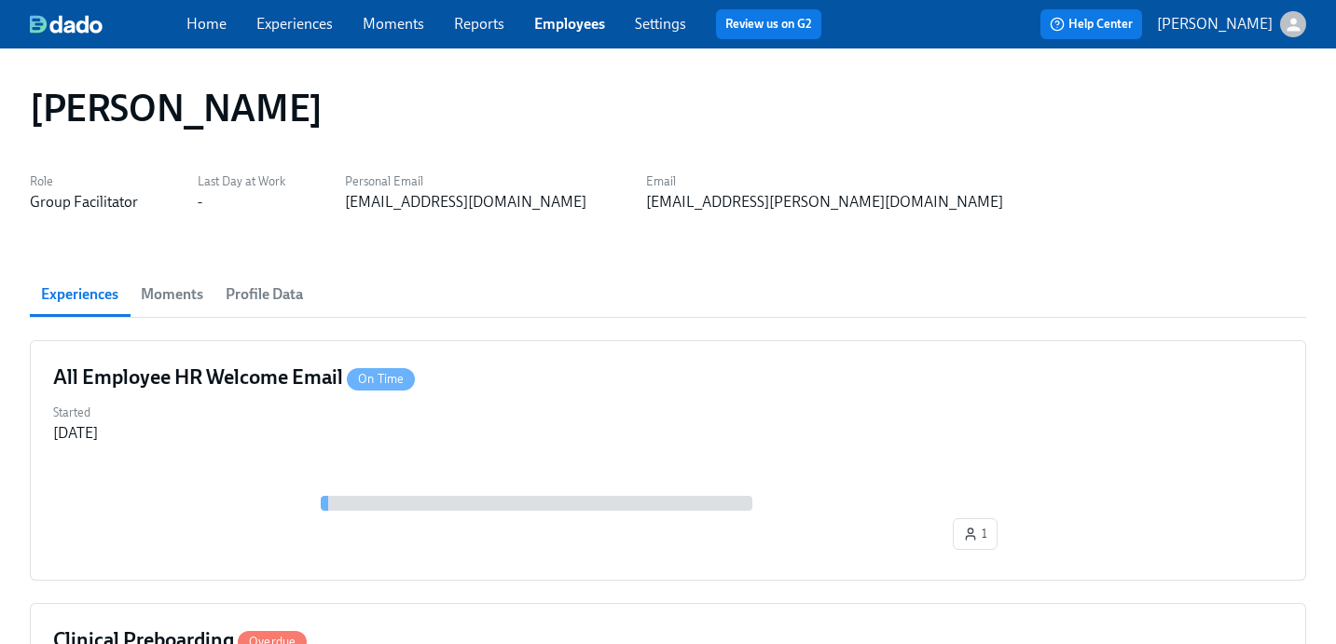
click at [578, 21] on link "Employees" at bounding box center [569, 24] width 71 height 18
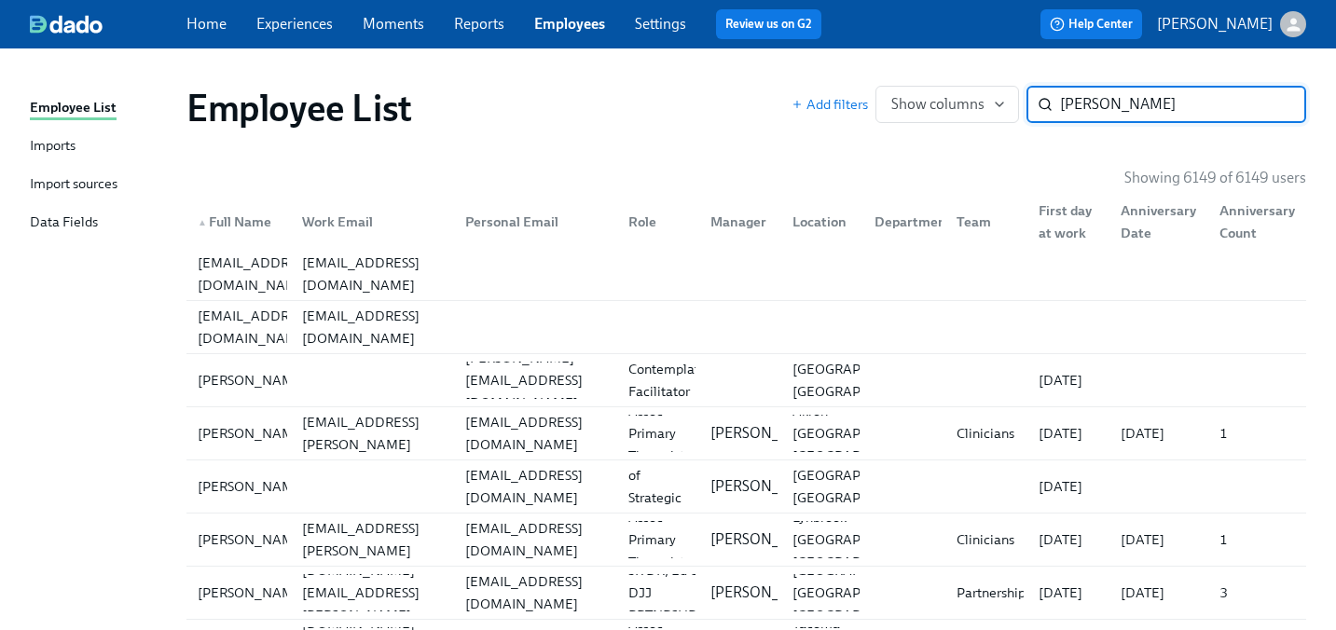
type input "[PERSON_NAME]"
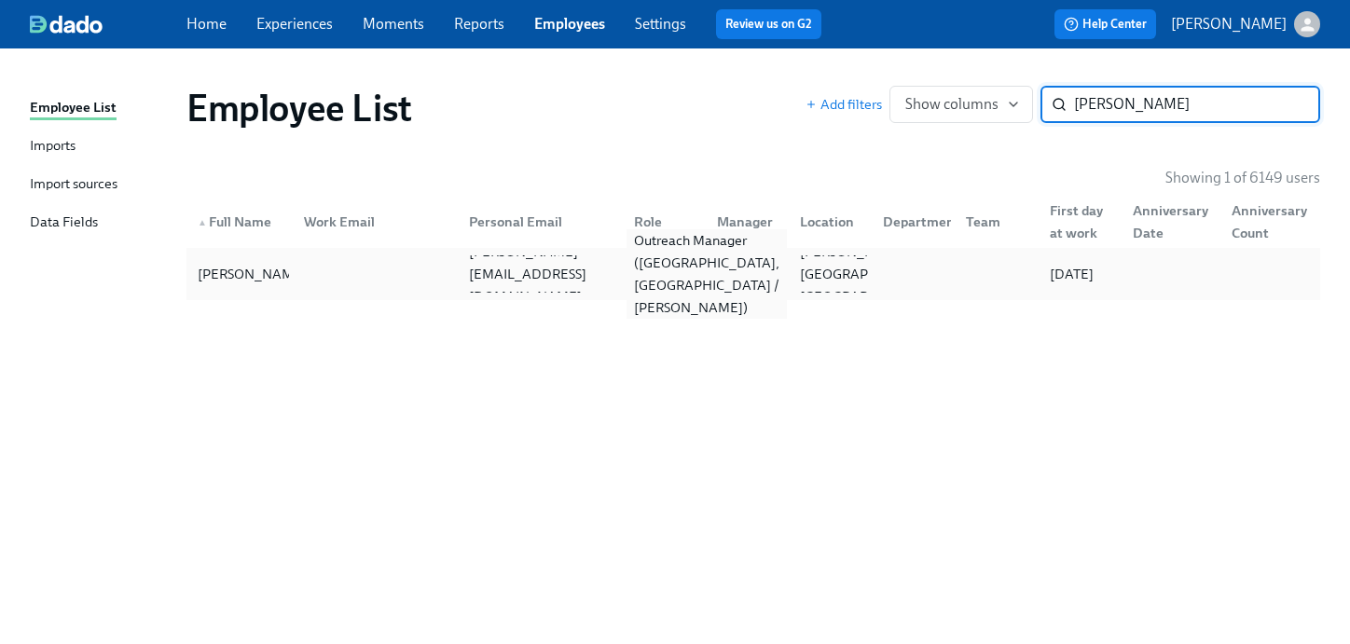
click at [691, 270] on div "Outreach Manager ([GEOGRAPHIC_DATA], [GEOGRAPHIC_DATA] / [PERSON_NAME])" at bounding box center [707, 274] width 160 height 90
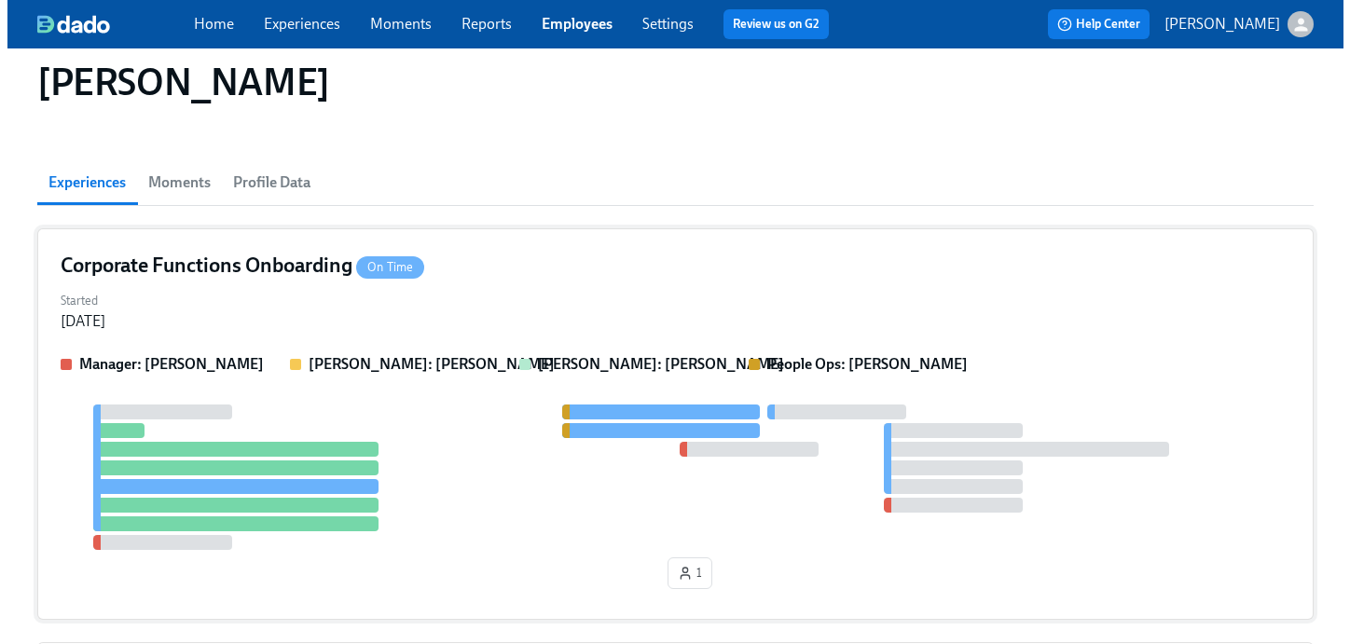
scroll to position [119, 0]
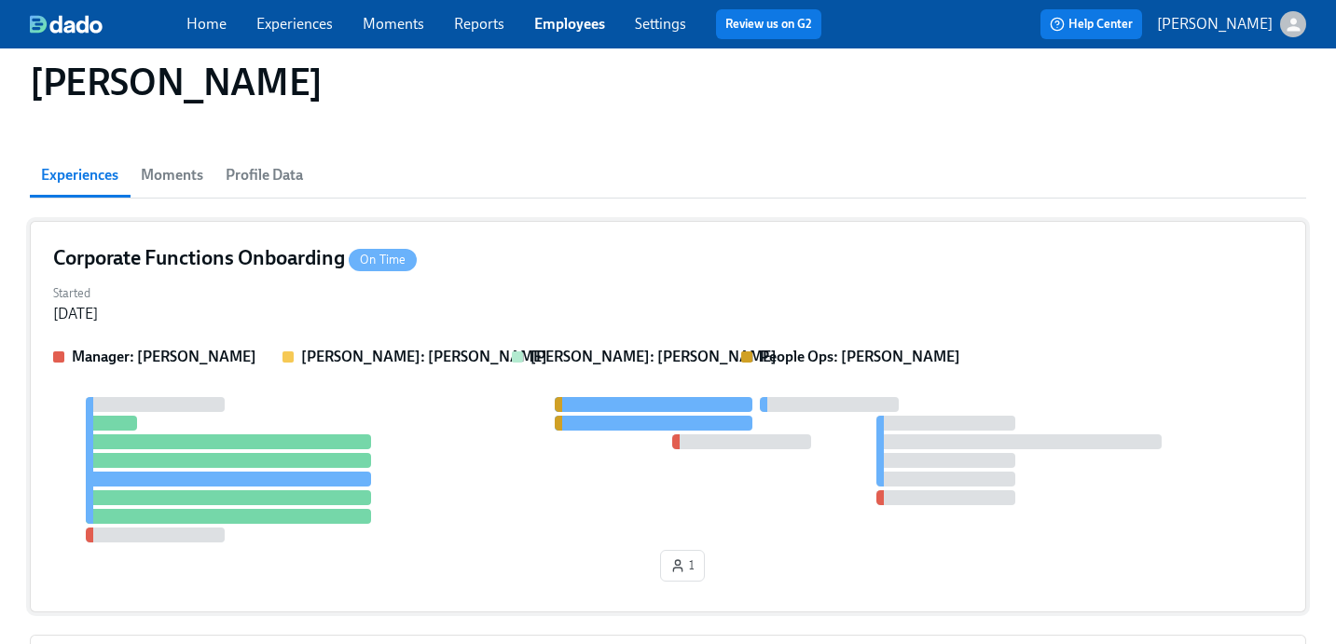
click at [551, 250] on div "Corporate Functions Onboarding On Time" at bounding box center [668, 258] width 1230 height 28
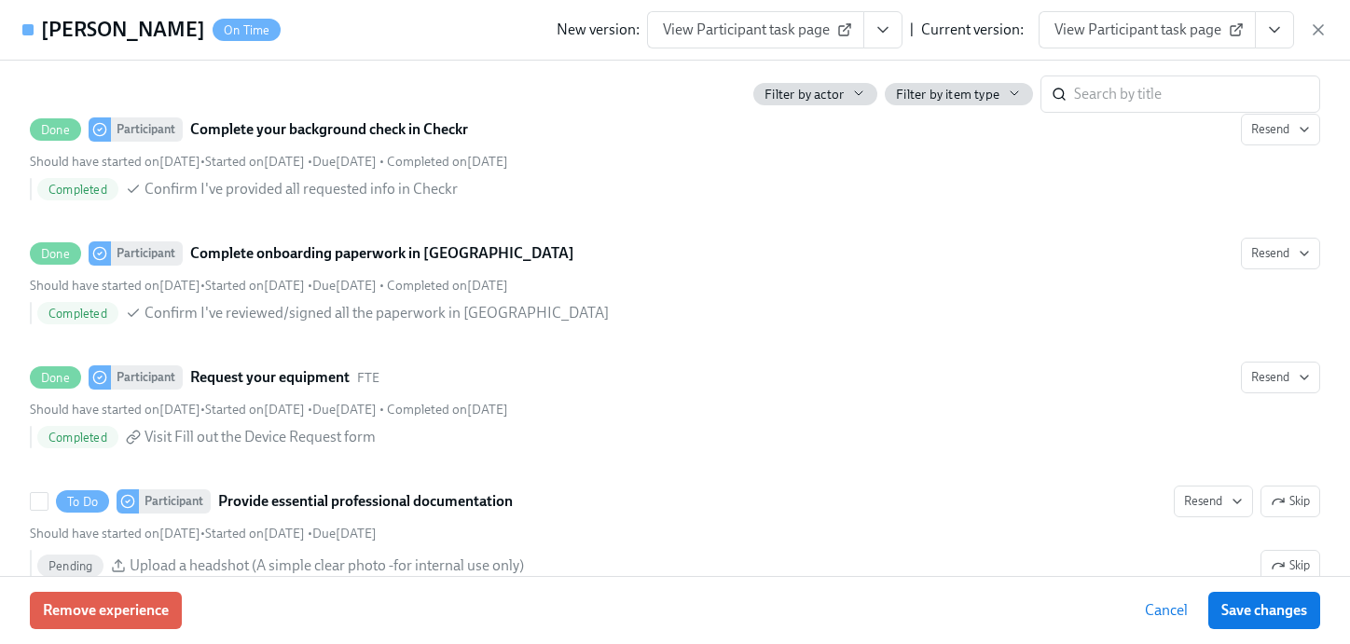
scroll to position [1063, 0]
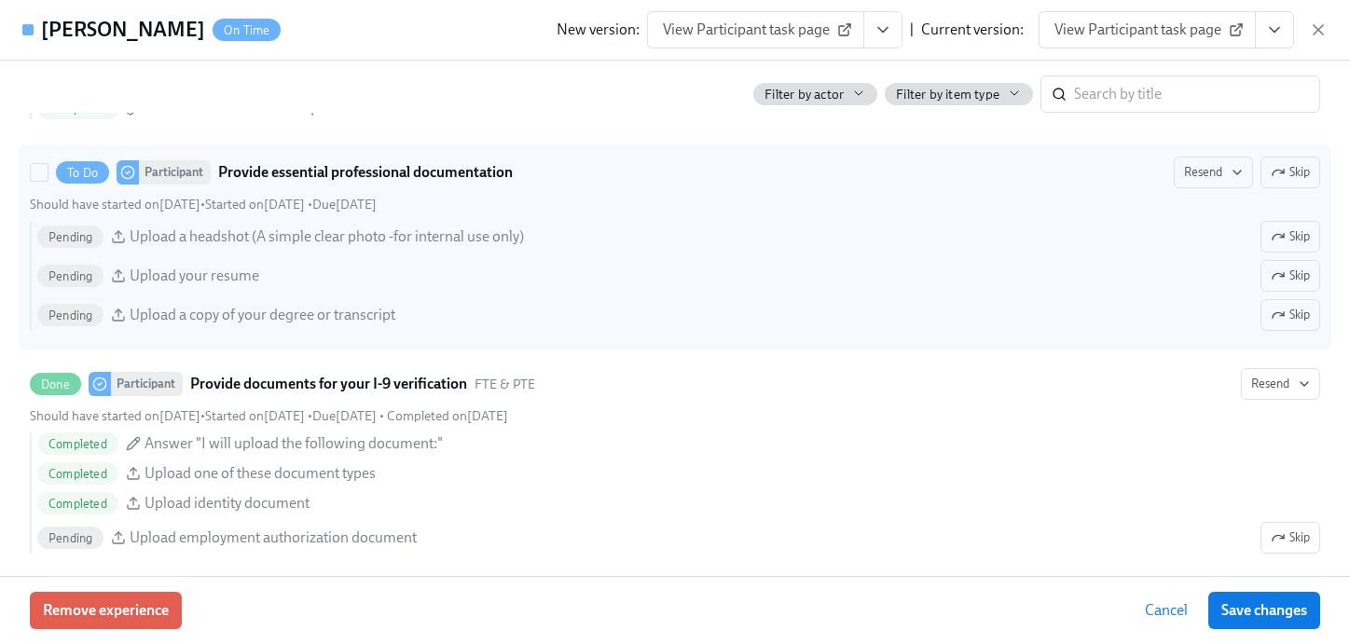
click at [582, 208] on div "Should have started on [DATE] • Started on [DATE] • Due [DATE]" at bounding box center [675, 205] width 1291 height 18
click at [48, 181] on input "To Do Participant Provide essential professional documentation Resend Skip Shou…" at bounding box center [39, 172] width 17 height 17
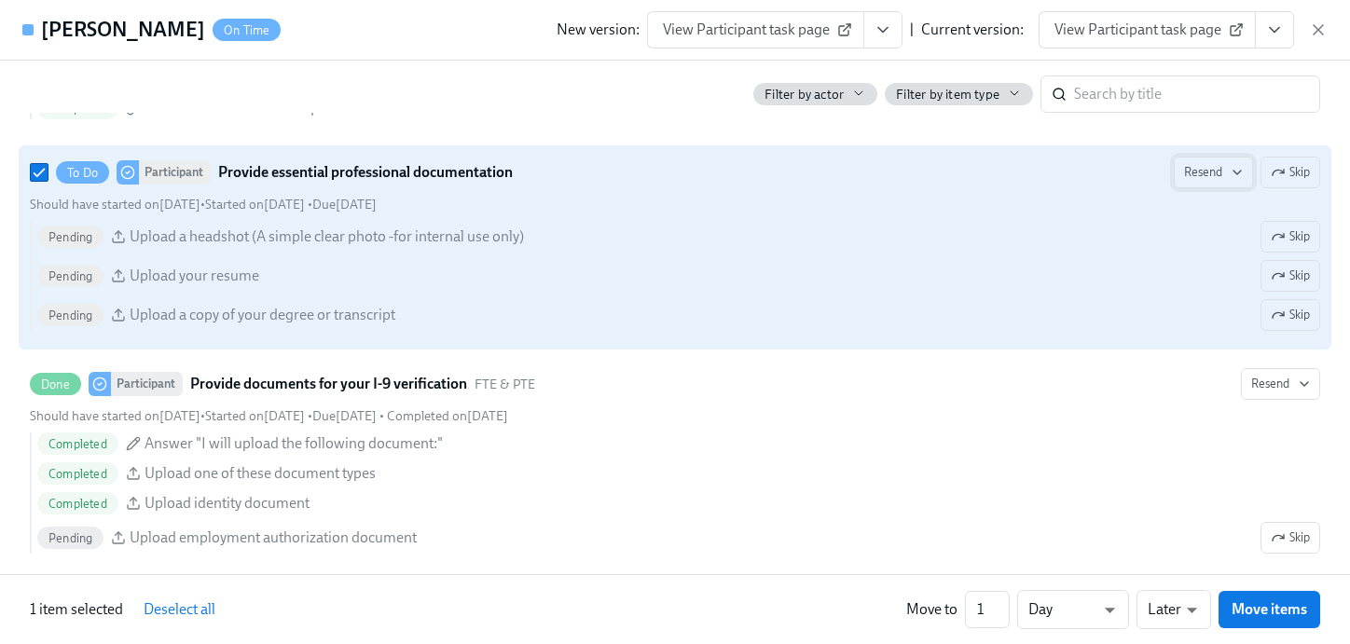
click at [1205, 169] on span "Resend" at bounding box center [1213, 172] width 59 height 19
click at [1256, 214] on div "Personal Email" at bounding box center [1234, 211] width 120 height 21
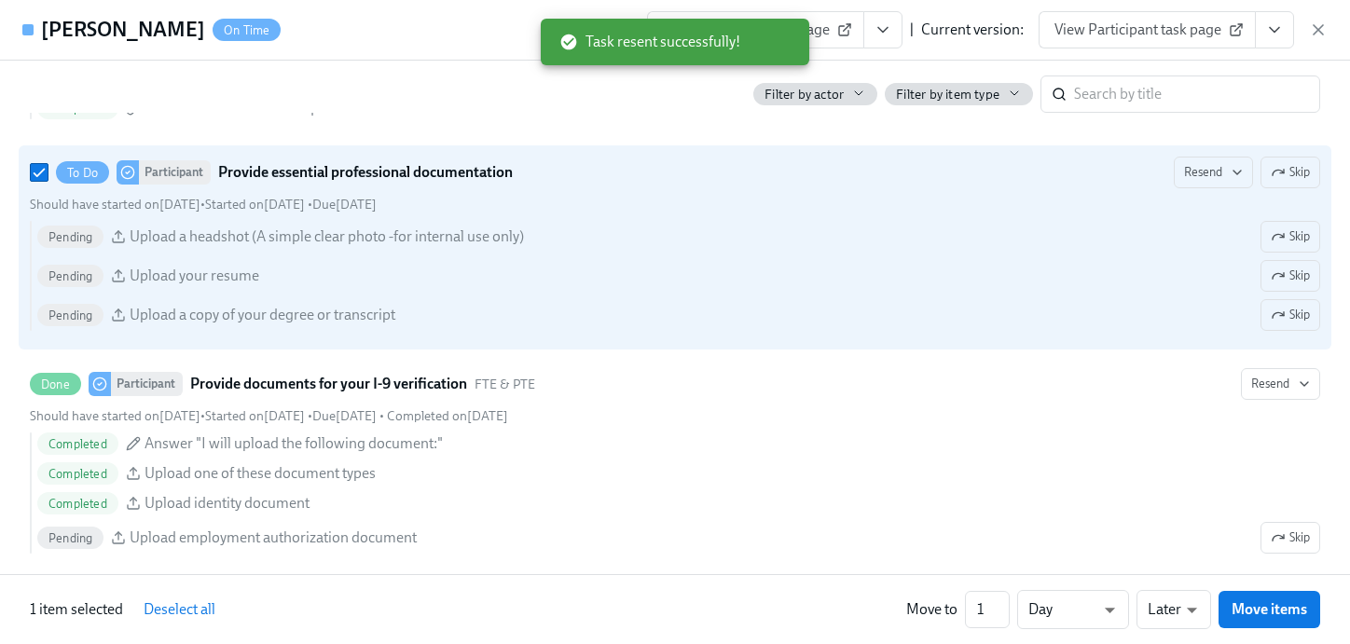
click at [1001, 215] on div "To Do Participant Provide essential professional documentation Resend Skip Shou…" at bounding box center [675, 248] width 1291 height 182
click at [48, 181] on input "To Do Participant Provide essential professional documentation Resend Skip Shou…" at bounding box center [39, 172] width 17 height 17
checkbox input "false"
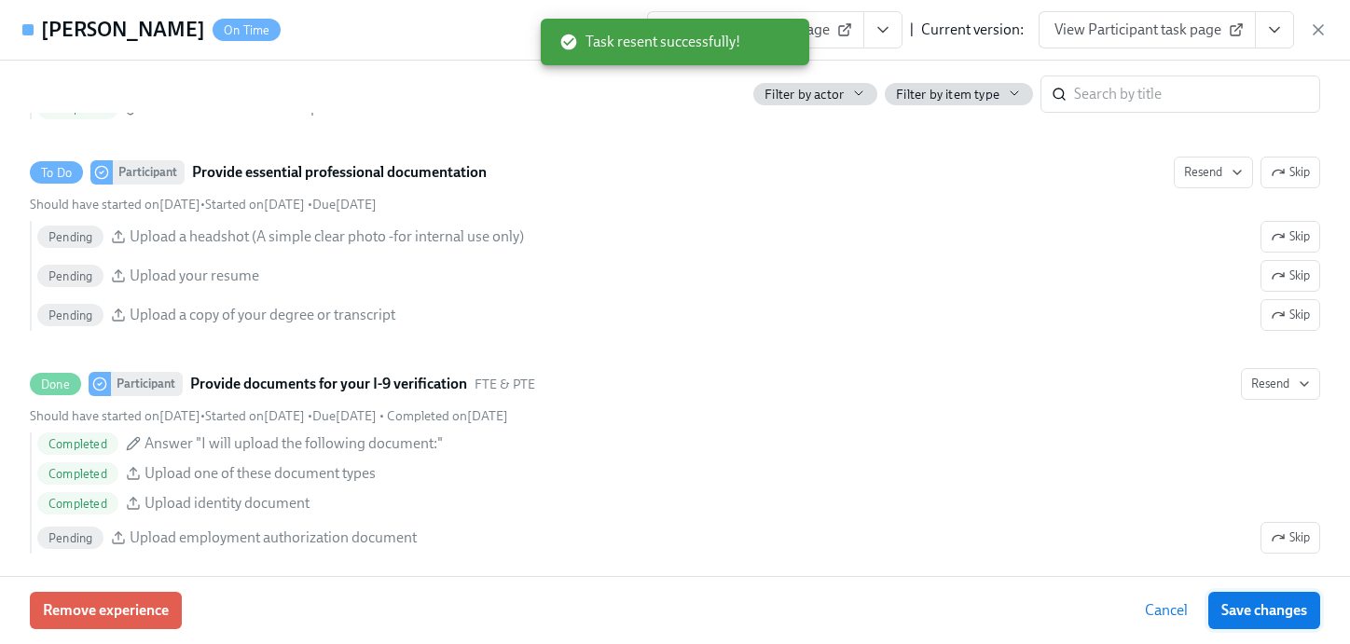
click at [1230, 600] on button "Save changes" at bounding box center [1265, 610] width 112 height 37
